Goal: Transaction & Acquisition: Purchase product/service

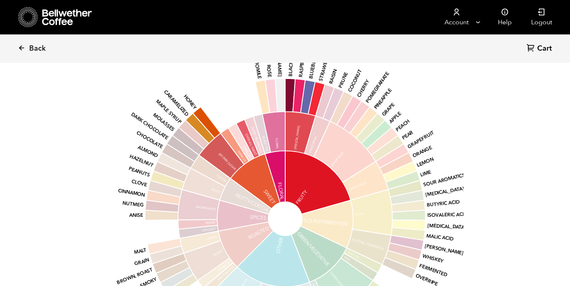
scroll to position [649, 0]
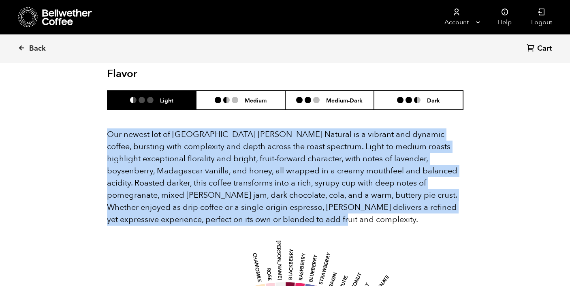
click at [299, 177] on p "Our newest lot of [GEOGRAPHIC_DATA] [PERSON_NAME] Natural is a vibrant and dyna…" at bounding box center [285, 176] width 356 height 97
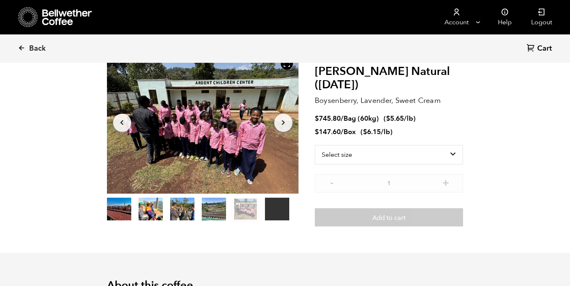
scroll to position [57, 0]
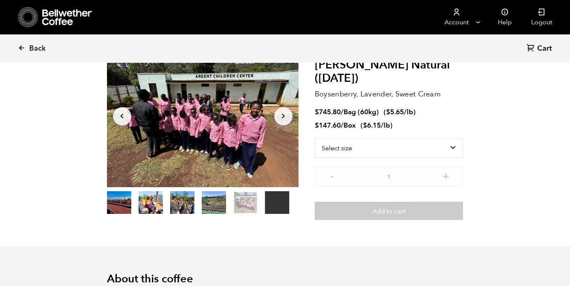
click at [284, 121] on button "Arrow Right" at bounding box center [283, 116] width 18 height 18
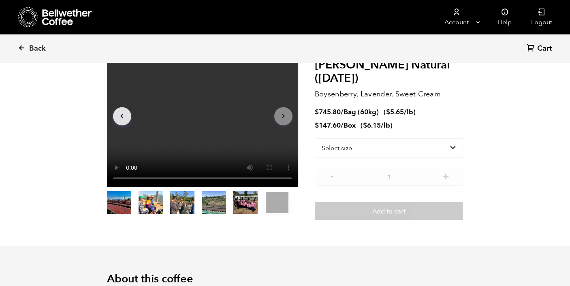
click at [284, 121] on button "Arrow Right" at bounding box center [283, 116] width 18 height 18
click at [283, 117] on icon "Arrow Right" at bounding box center [283, 116] width 10 height 10
click at [385, 152] on select "Select size Bag (60kg) (132 lbs) Box (24 lbs)" at bounding box center [389, 147] width 149 height 19
click at [315, 138] on select "Select size Bag (60kg) (132 lbs) Box (24 lbs)" at bounding box center [389, 147] width 149 height 19
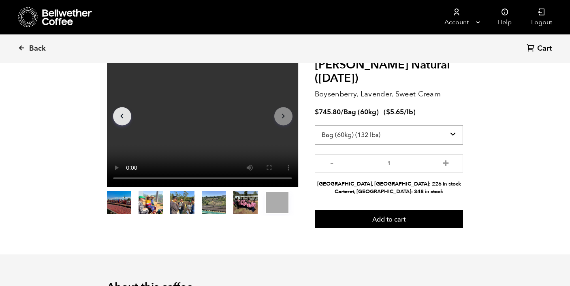
click at [405, 141] on select "Select size Bag (60kg) (132 lbs) Box (24 lbs)" at bounding box center [389, 134] width 149 height 19
click at [315, 125] on select "Select size Bag (60kg) (132 lbs) Box (24 lbs)" at bounding box center [389, 134] width 149 height 19
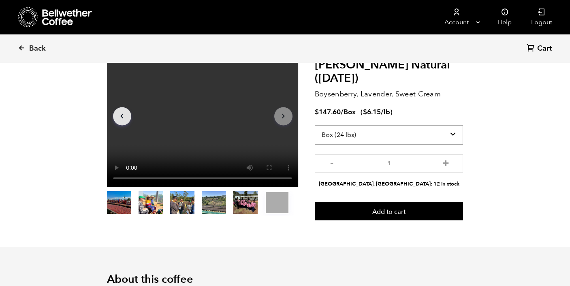
click at [391, 133] on select "Select size Bag (60kg) (132 lbs) Box (24 lbs)" at bounding box center [389, 134] width 149 height 19
click at [315, 125] on select "Select size Bag (60kg) (132 lbs) Box (24 lbs)" at bounding box center [389, 134] width 149 height 19
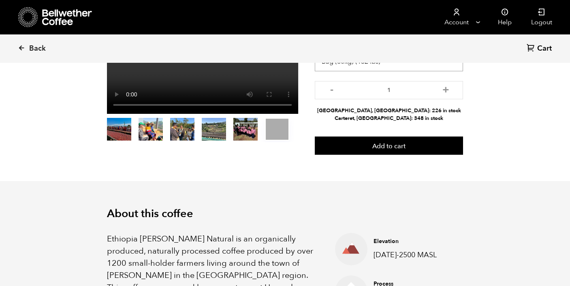
scroll to position [0, 0]
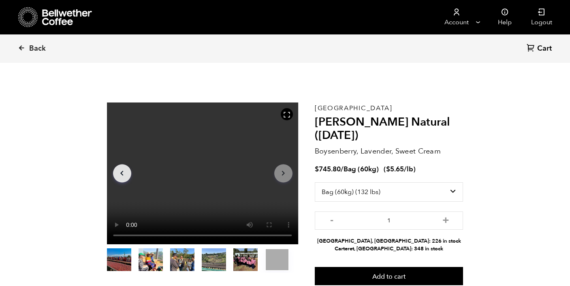
drag, startPoint x: 319, startPoint y: 169, endPoint x: 388, endPoint y: 171, distance: 68.9
click at [388, 171] on span "$ 745.80 / Bag (60kg) ( $ 5.65 /lb )" at bounding box center [365, 169] width 101 height 9
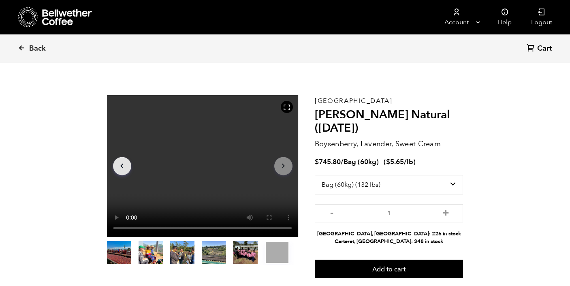
scroll to position [16, 0]
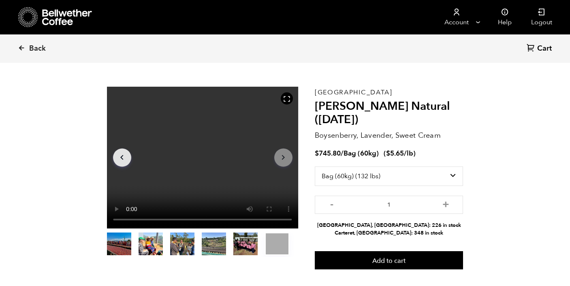
click at [398, 153] on bdi "$ 5.65" at bounding box center [395, 153] width 18 height 9
click at [449, 176] on select "Select size Bag (60kg) (132 lbs) Box (24 lbs)" at bounding box center [389, 175] width 149 height 19
click at [315, 166] on select "Select size Bag (60kg) (132 lbs) Box (24 lbs)" at bounding box center [389, 175] width 149 height 19
click at [449, 176] on select "Select size Bag (60kg) (132 lbs) Box (24 lbs)" at bounding box center [389, 175] width 149 height 19
click at [315, 166] on select "Select size Bag (60kg) (132 lbs) Box (24 lbs)" at bounding box center [389, 175] width 149 height 19
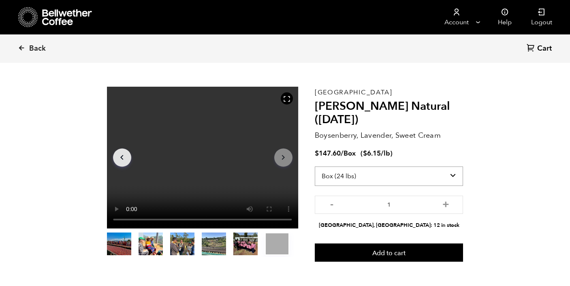
click at [448, 176] on select "Select size Bag (60kg) (132 lbs) Box (24 lbs)" at bounding box center [389, 175] width 149 height 19
click at [315, 166] on select "Select size Bag (60kg) (132 lbs) Box (24 lbs)" at bounding box center [389, 175] width 149 height 19
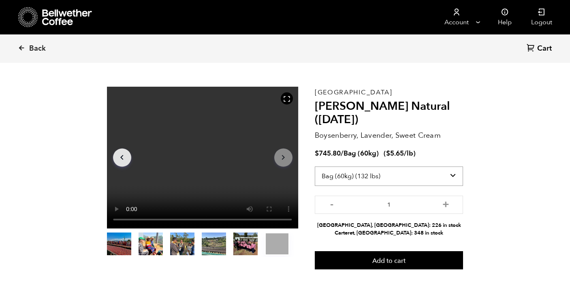
click at [447, 177] on select "Select size Bag (60kg) (132 lbs) Box (24 lbs)" at bounding box center [389, 175] width 149 height 19
click at [450, 181] on select "Select size Bag (60kg) (132 lbs) Box (24 lbs)" at bounding box center [389, 175] width 149 height 19
click at [475, 175] on section "Your browser does not support the video tag. Item 6 of 6 Your browser does not …" at bounding box center [285, 178] width 397 height 236
click at [424, 177] on select "Select size Bag (60kg) (132 lbs) Box (24 lbs)" at bounding box center [389, 175] width 149 height 19
click at [315, 166] on select "Select size Bag (60kg) (132 lbs) Box (24 lbs)" at bounding box center [389, 175] width 149 height 19
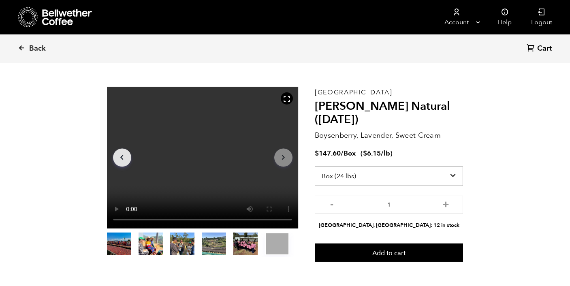
click at [441, 173] on select "Select size Bag (60kg) (132 lbs) Box (24 lbs)" at bounding box center [389, 175] width 149 height 19
select select "bag-3"
click at [315, 166] on select "Select size Bag (60kg) (132 lbs) Box (24 lbs)" at bounding box center [389, 175] width 149 height 19
